Goal: Task Accomplishment & Management: Use online tool/utility

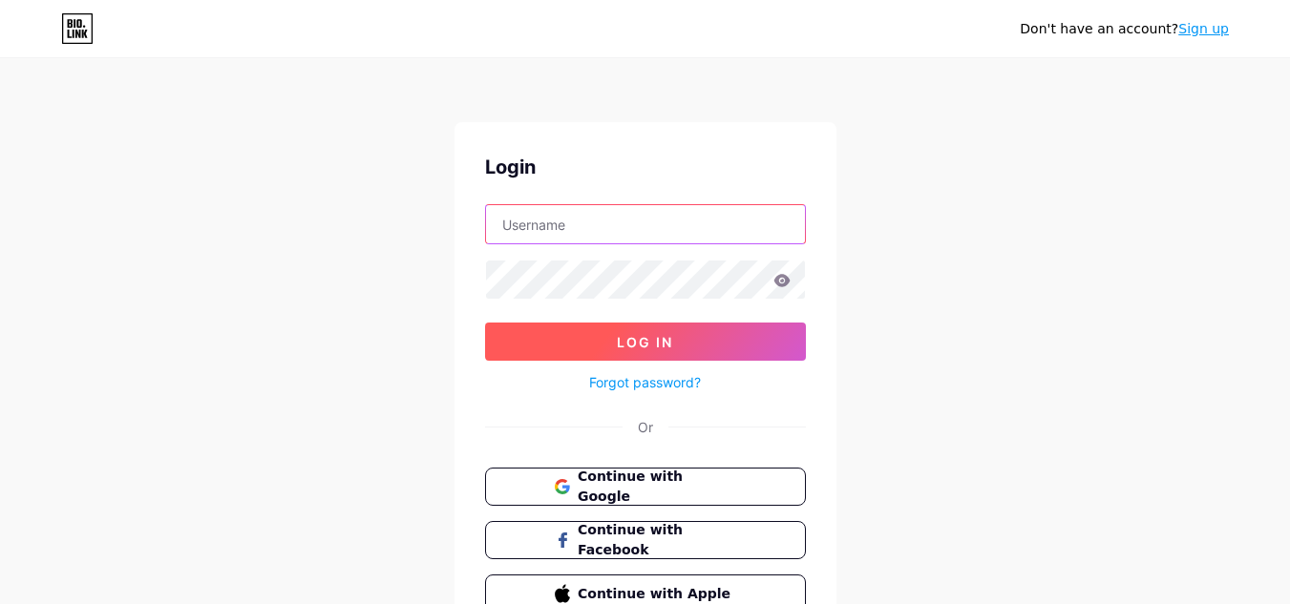
type input "[EMAIL_ADDRESS][DOMAIN_NAME]"
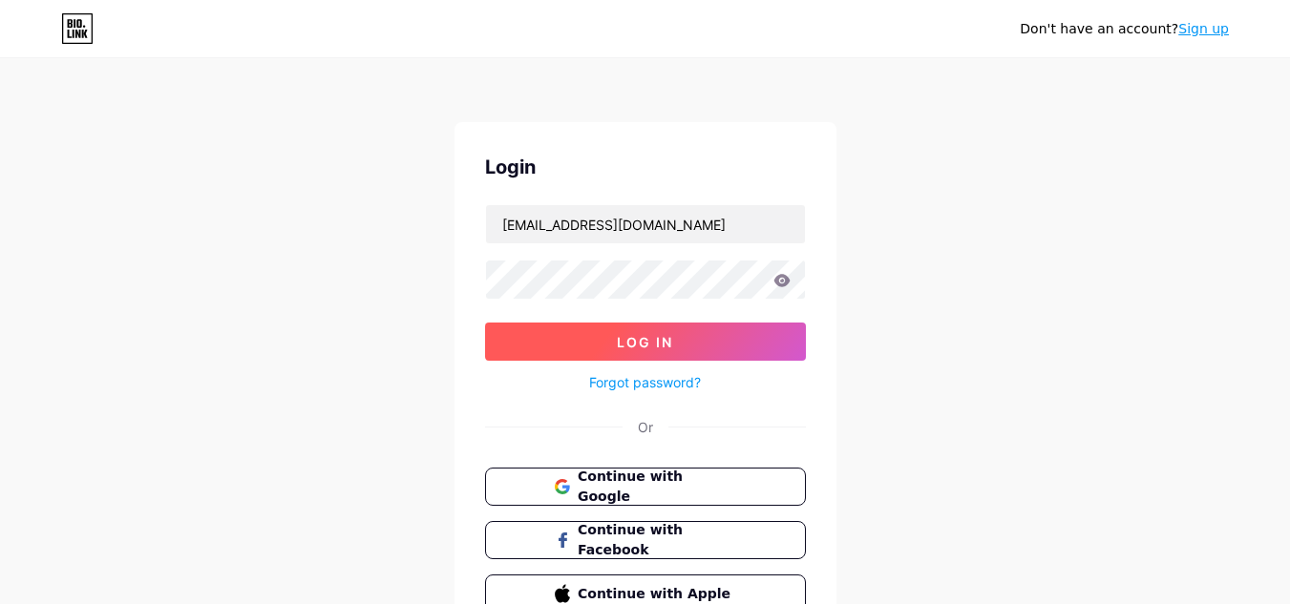
click at [644, 342] on span "Log In" at bounding box center [645, 342] width 56 height 16
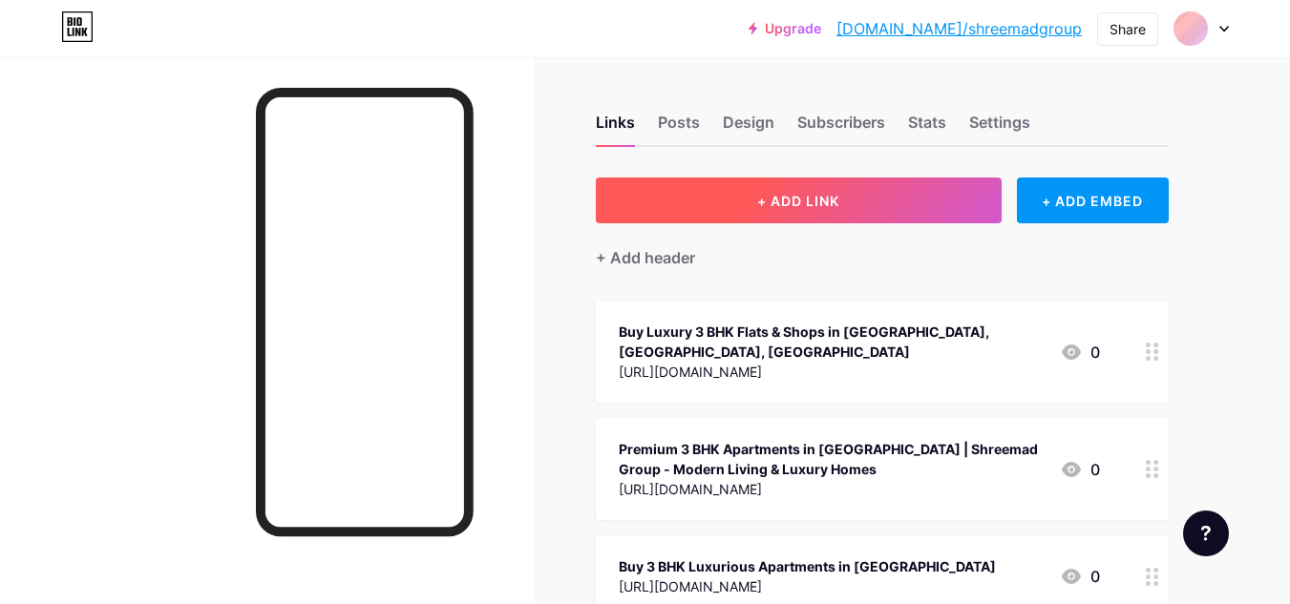
click at [708, 194] on button "+ ADD LINK" at bounding box center [799, 201] width 406 height 46
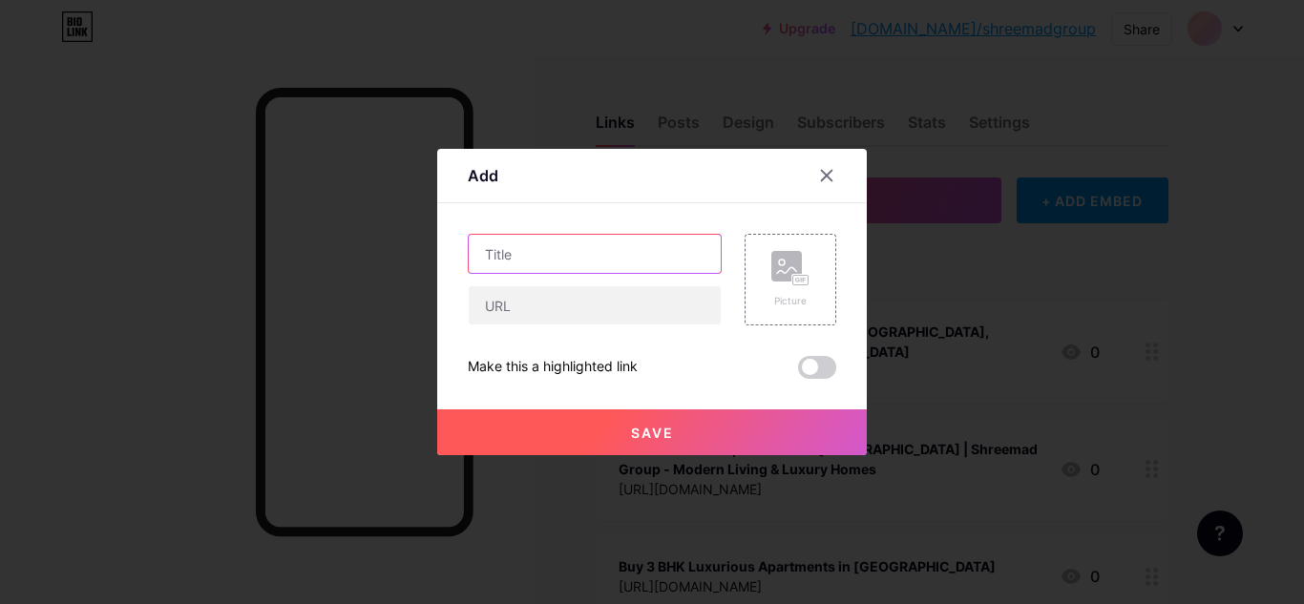
click at [593, 245] on input "text" at bounding box center [595, 254] width 252 height 38
paste input "3 BHK Luxury Apartments in [GEOGRAPHIC_DATA] Premium Flats by Shreemad SkyScape"
type input "3 BHK Luxury Apartments in [GEOGRAPHIC_DATA] Premium Flats by Shreemad SkyScape"
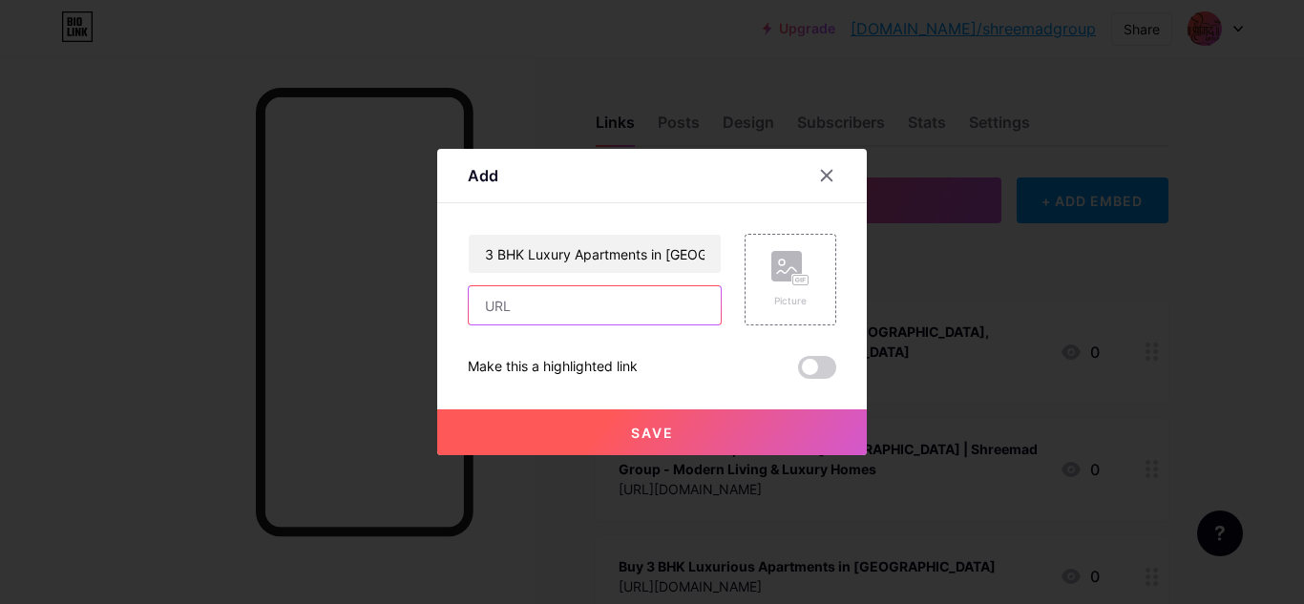
click at [515, 311] on input "text" at bounding box center [595, 305] width 252 height 38
paste input "[URL][DOMAIN_NAME]"
type input "[URL][DOMAIN_NAME]"
click at [618, 422] on button "Save" at bounding box center [652, 433] width 430 height 46
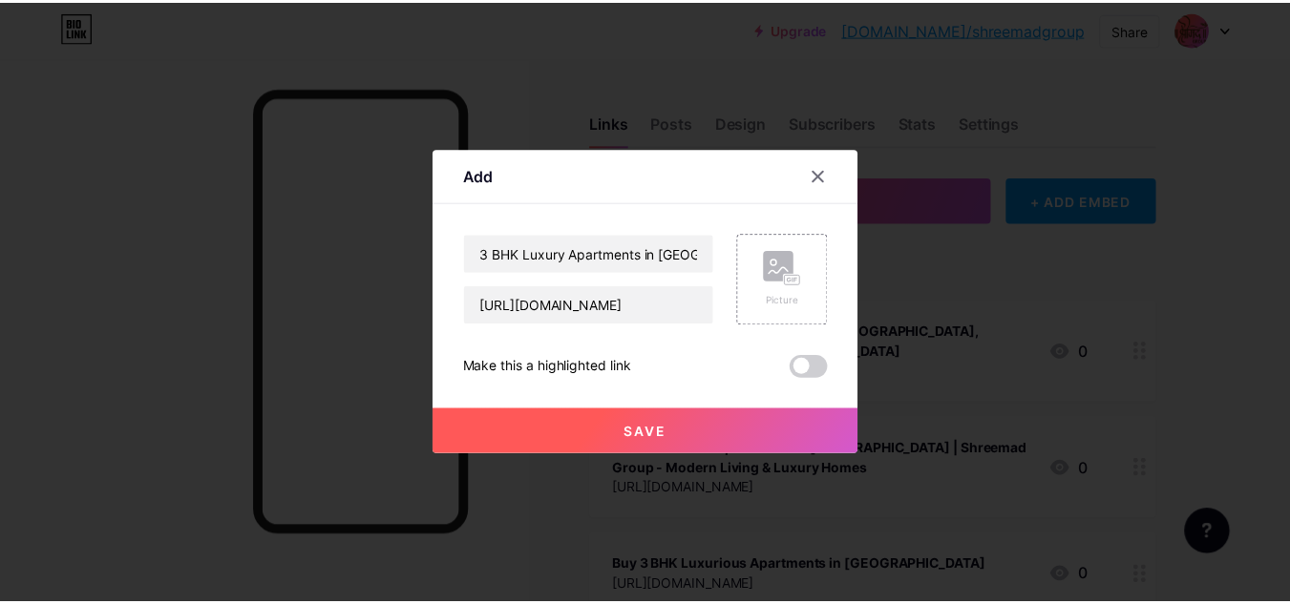
scroll to position [0, 0]
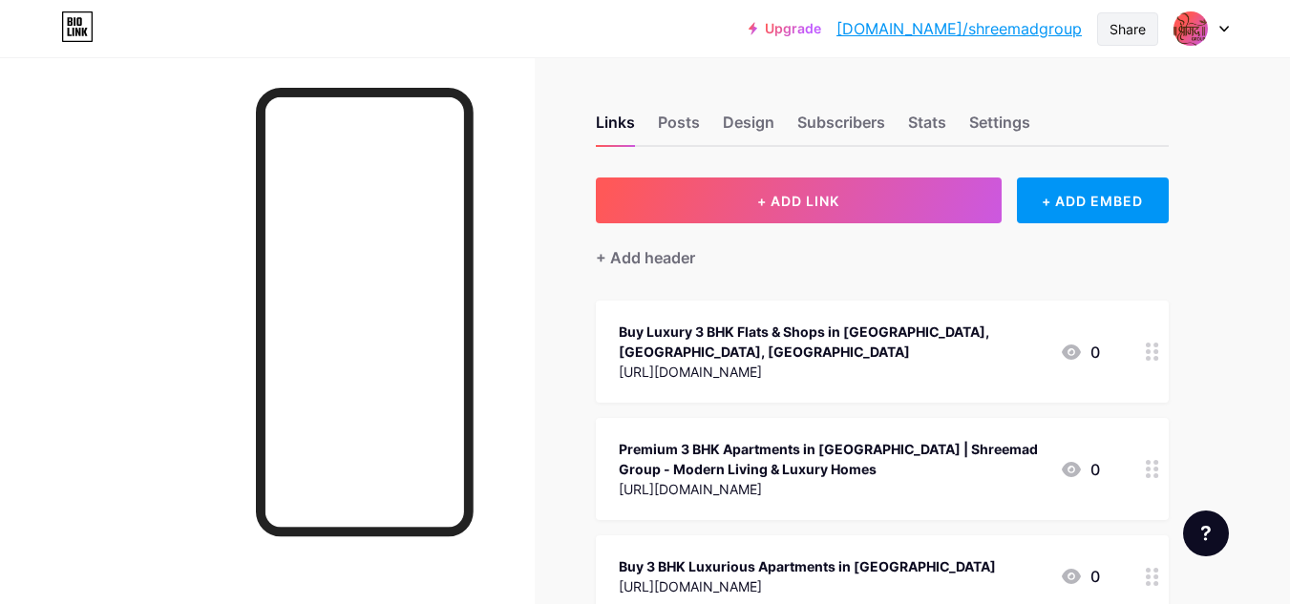
click at [1116, 27] on div "Share" at bounding box center [1128, 29] width 36 height 20
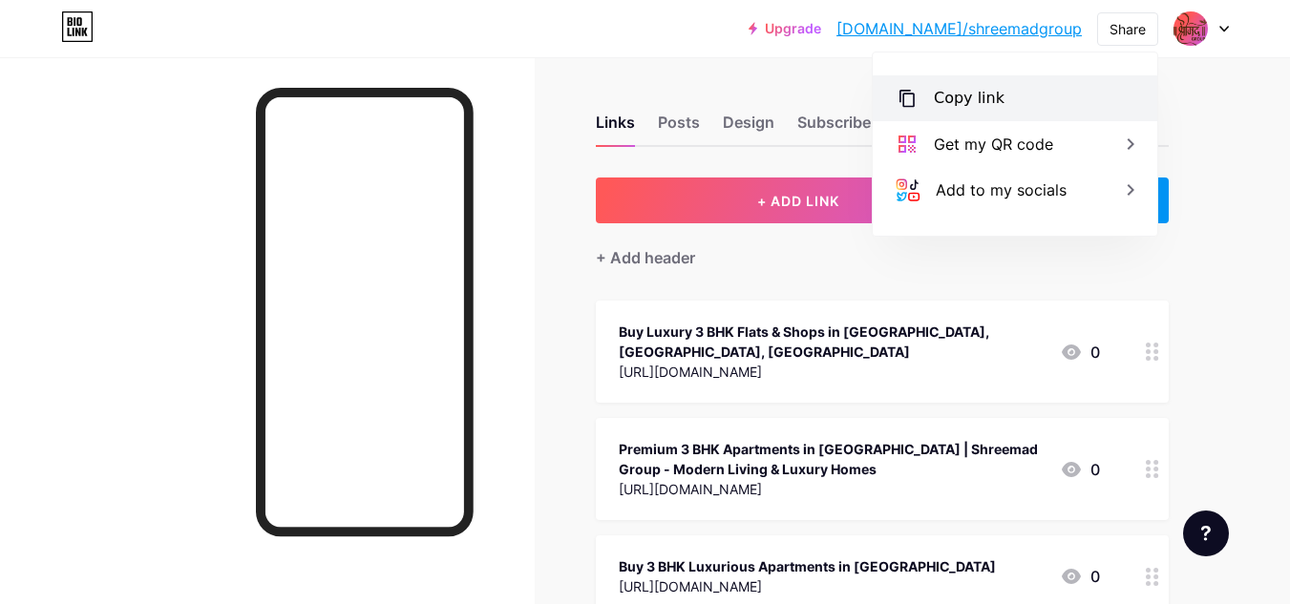
click at [958, 101] on div "Copy link" at bounding box center [969, 98] width 71 height 23
